Goal: Transaction & Acquisition: Book appointment/travel/reservation

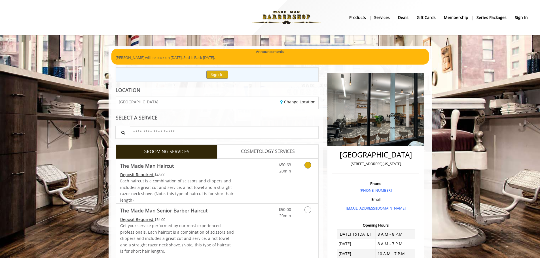
click at [307, 166] on icon "Grooming services" at bounding box center [307, 165] width 7 height 7
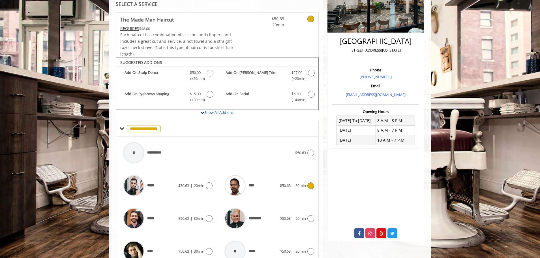
scroll to position [143, 0]
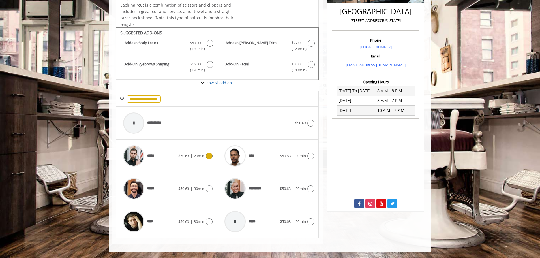
click at [212, 157] on div at bounding box center [208, 156] width 8 height 7
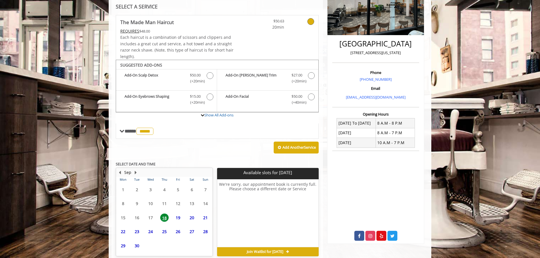
scroll to position [137, 0]
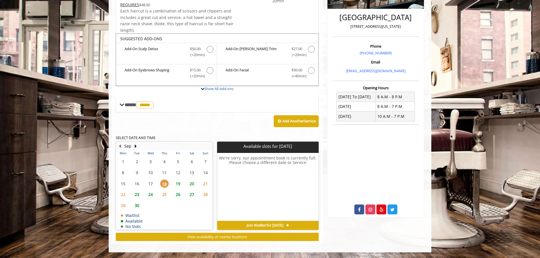
click at [177, 183] on span "19" at bounding box center [178, 184] width 8 height 8
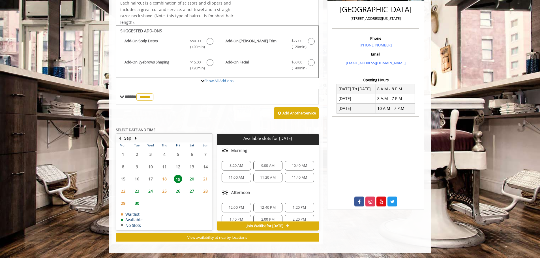
scroll to position [146, 0]
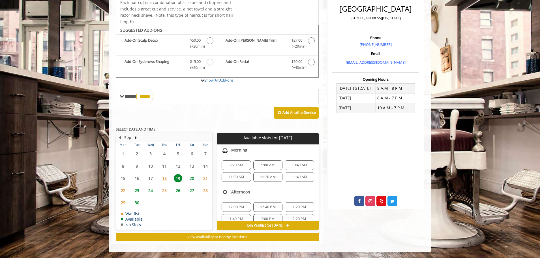
click at [133, 190] on span "23" at bounding box center [137, 190] width 8 height 8
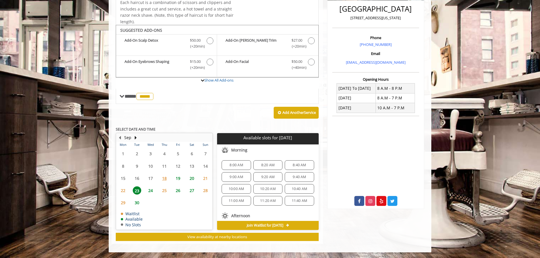
click at [178, 177] on span "19" at bounding box center [178, 178] width 8 height 8
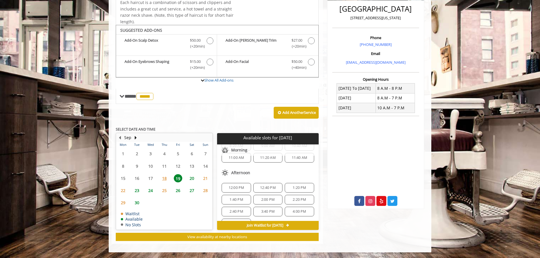
scroll to position [0, 0]
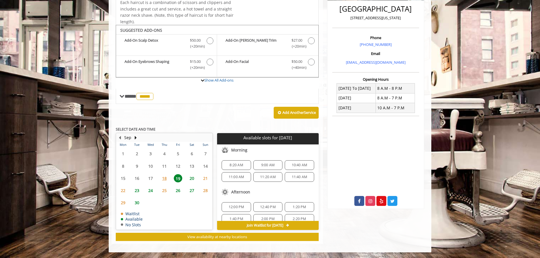
click at [189, 179] on span "20" at bounding box center [192, 178] width 8 height 8
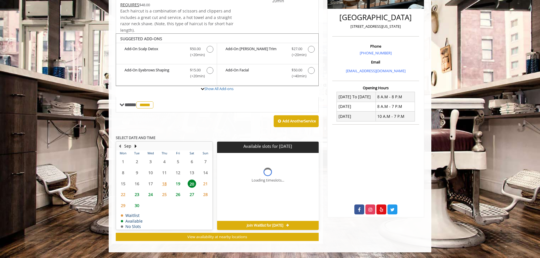
scroll to position [146, 0]
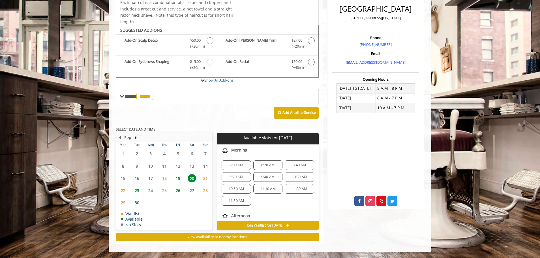
click at [292, 176] on span "10:30 AM" at bounding box center [300, 177] width 16 height 5
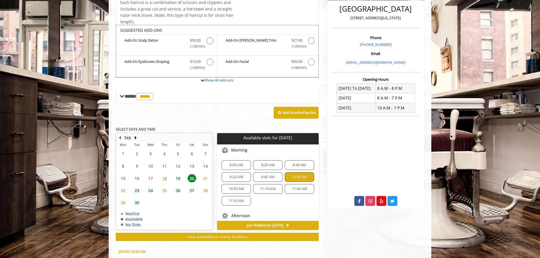
scroll to position [248, 0]
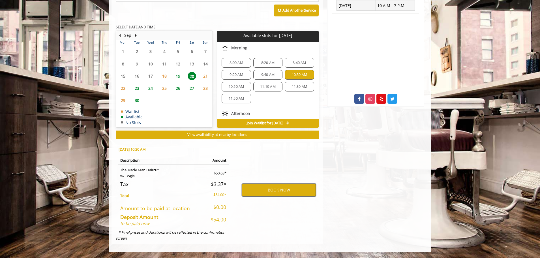
click at [270, 192] on button "BOOK NOW" at bounding box center [279, 190] width 74 height 13
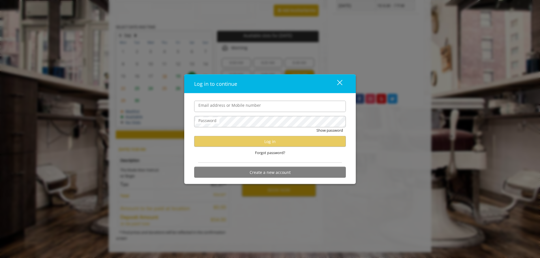
type input "**********"
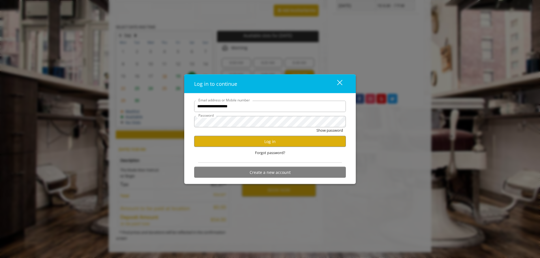
scroll to position [0, 0]
click at [237, 147] on button "Log in" at bounding box center [270, 141] width 152 height 11
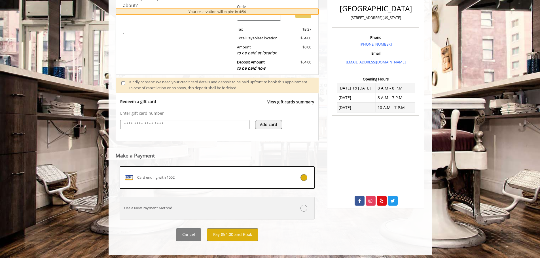
scroll to position [149, 0]
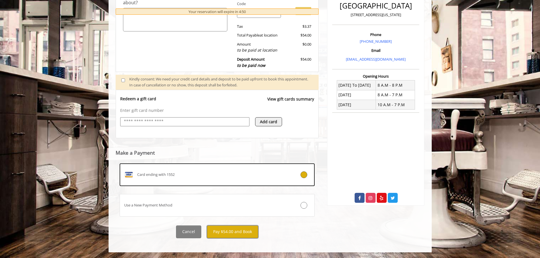
click at [240, 233] on button "Pay $54.00 and Book" at bounding box center [232, 231] width 51 height 13
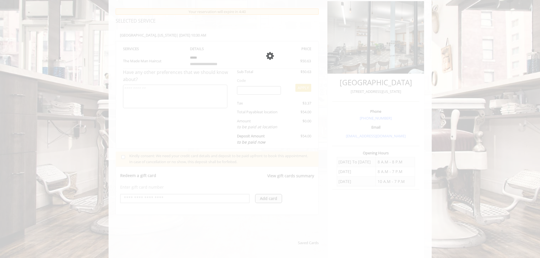
scroll to position [94, 0]
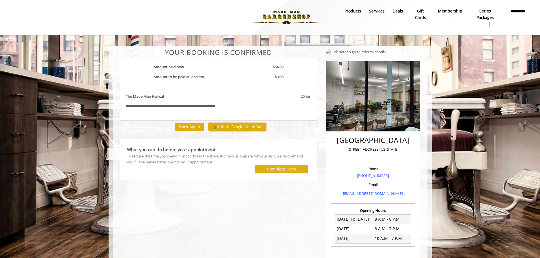
click at [259, 126] on button "Add to Google Calendar" at bounding box center [237, 127] width 58 height 8
